Goal: Transaction & Acquisition: Purchase product/service

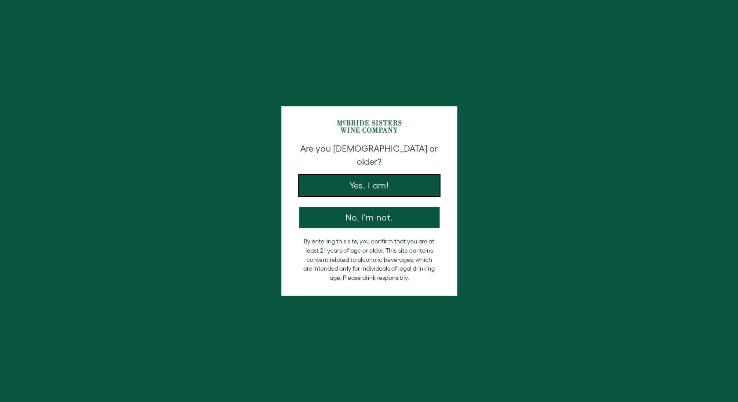
click at [373, 176] on button "Yes, I am!" at bounding box center [369, 185] width 141 height 21
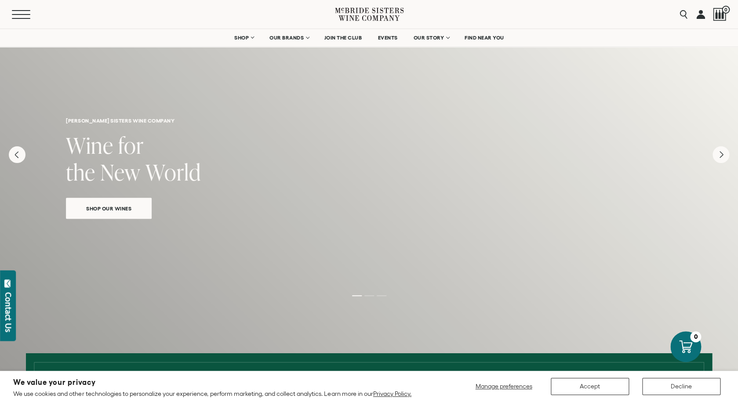
click at [22, 14] on span "Mobile Menu Trigger" at bounding box center [21, 14] width 18 height 1
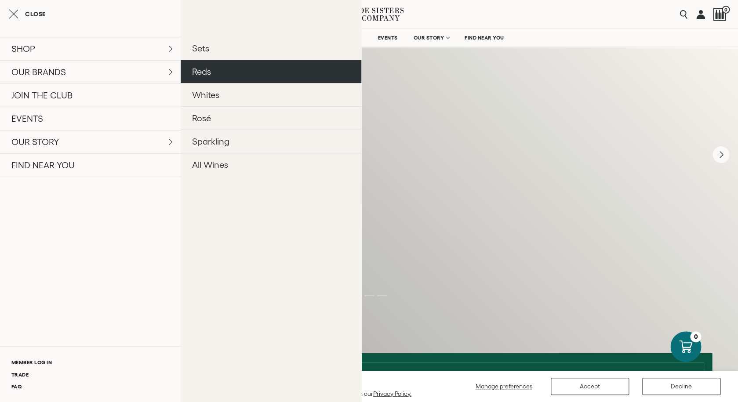
click at [229, 74] on link "Reds" at bounding box center [271, 71] width 181 height 23
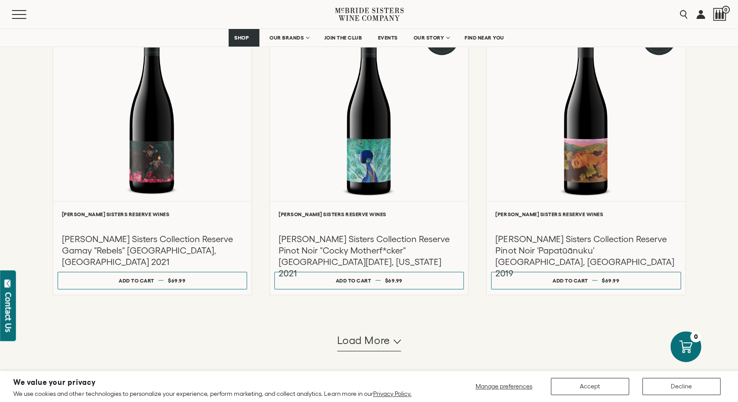
scroll to position [706, 0]
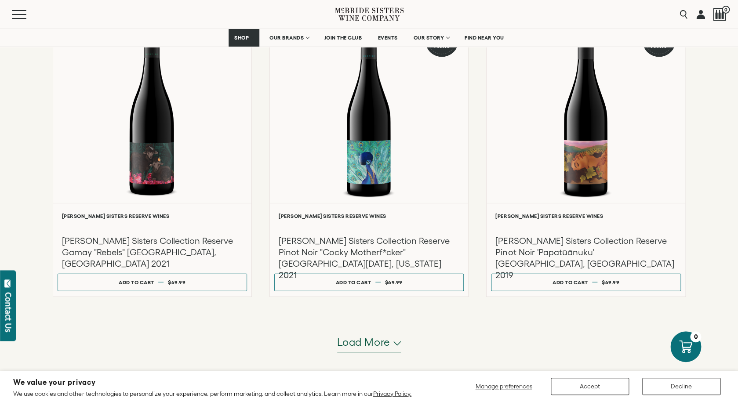
click at [365, 344] on span "Load more" at bounding box center [363, 341] width 53 height 15
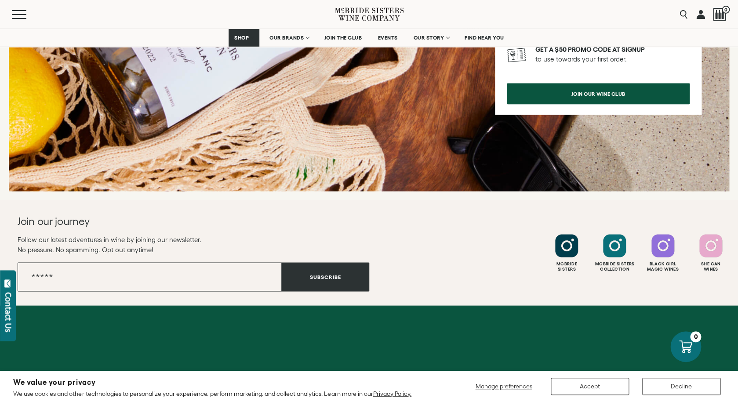
scroll to position [2036, 0]
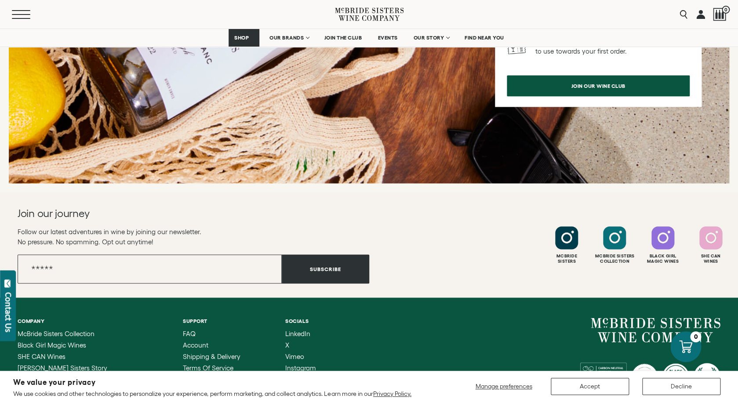
click at [18, 17] on button "Menu" at bounding box center [28, 14] width 32 height 9
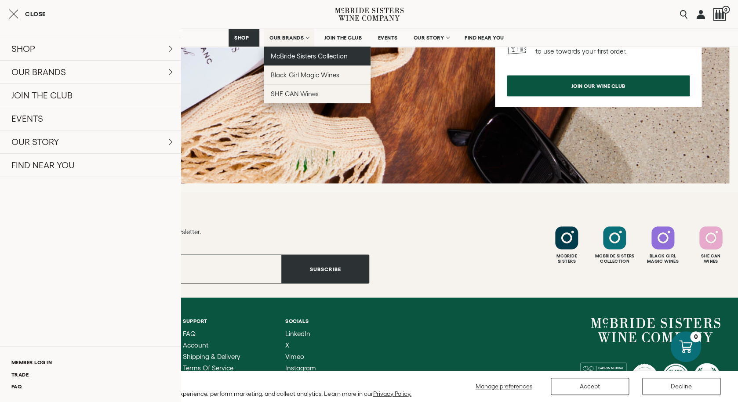
click at [297, 58] on span "McBride Sisters Collection" at bounding box center [309, 55] width 77 height 7
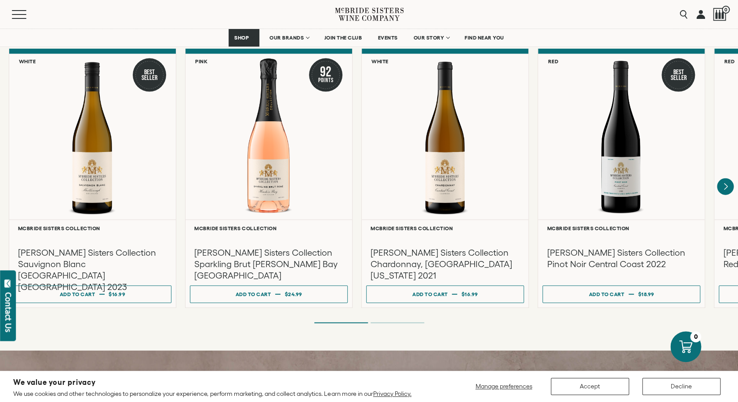
scroll to position [748, 0]
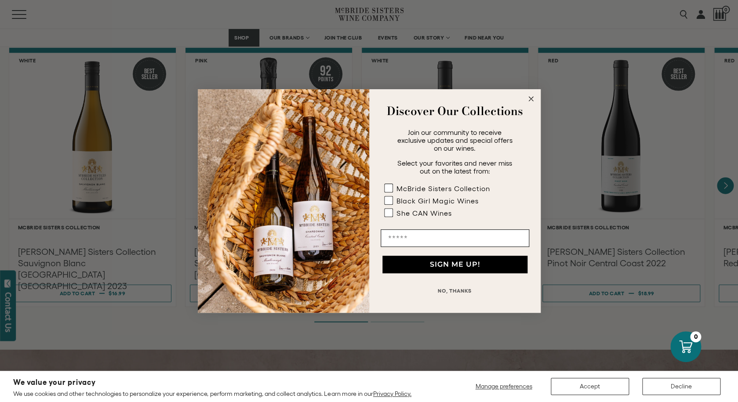
click at [575, 318] on div "Close dialog Discover Our Collections Join our community to receive exclusive u…" at bounding box center [369, 201] width 738 height 402
